Goal: Check status: Check status

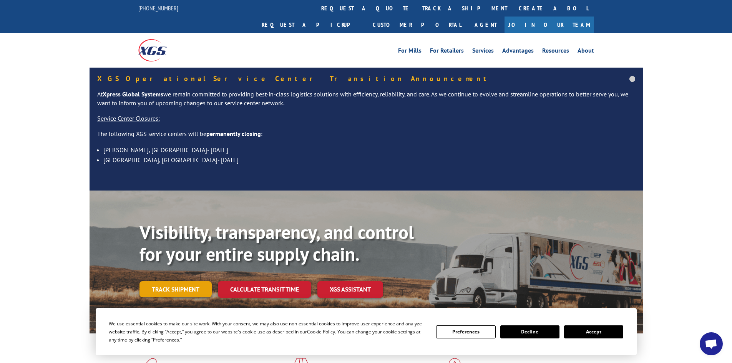
click at [184, 281] on link "Track shipment" at bounding box center [176, 289] width 72 height 16
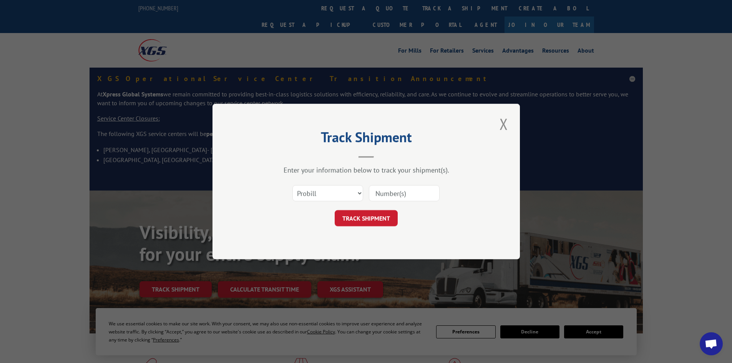
click at [396, 194] on input at bounding box center [404, 193] width 71 height 16
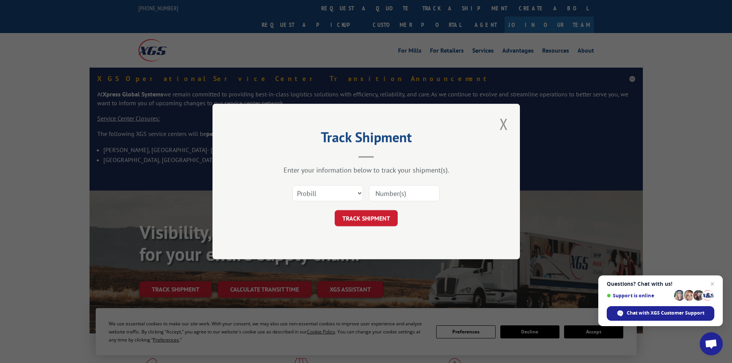
paste input "0408084461"
type input "0408084461"
click at [373, 218] on button "TRACK SHIPMENT" at bounding box center [366, 218] width 63 height 16
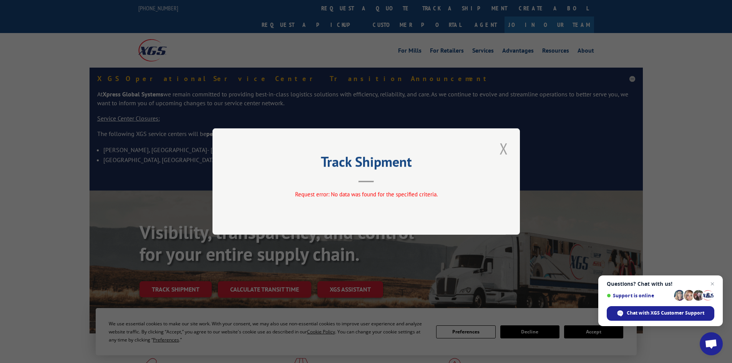
click at [503, 149] on button "Close modal" at bounding box center [503, 148] width 13 height 21
